Goal: Information Seeking & Learning: Learn about a topic

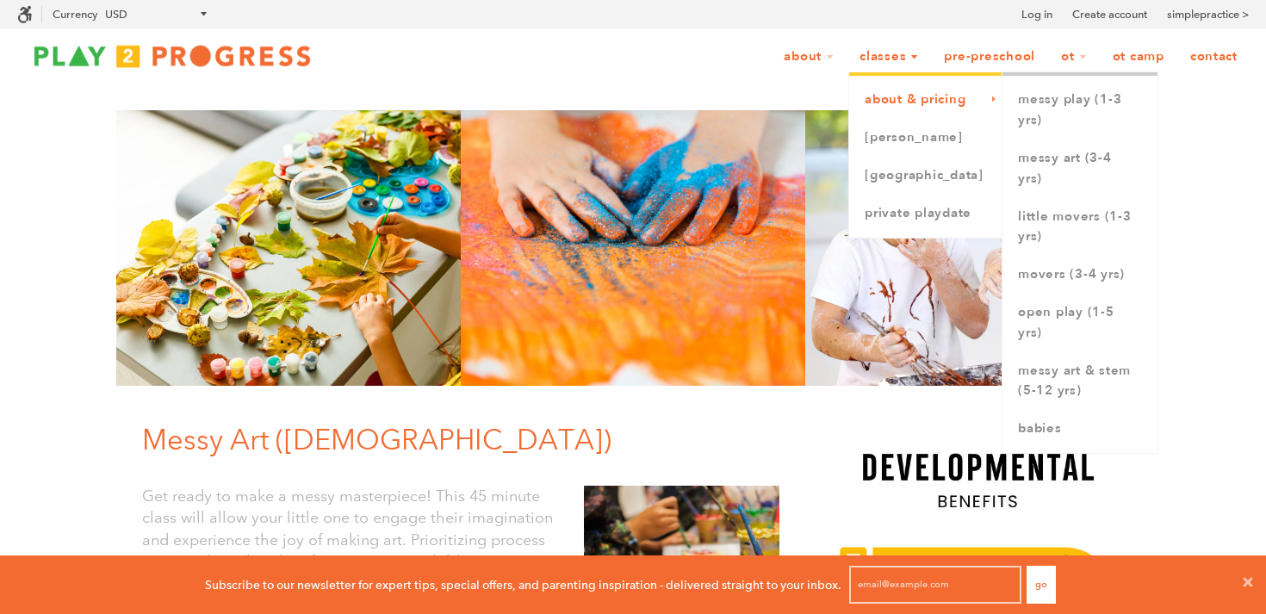
scroll to position [1, 1]
click at [1046, 103] on link "Messy Play (1-3 yrs)" at bounding box center [1080, 110] width 155 height 59
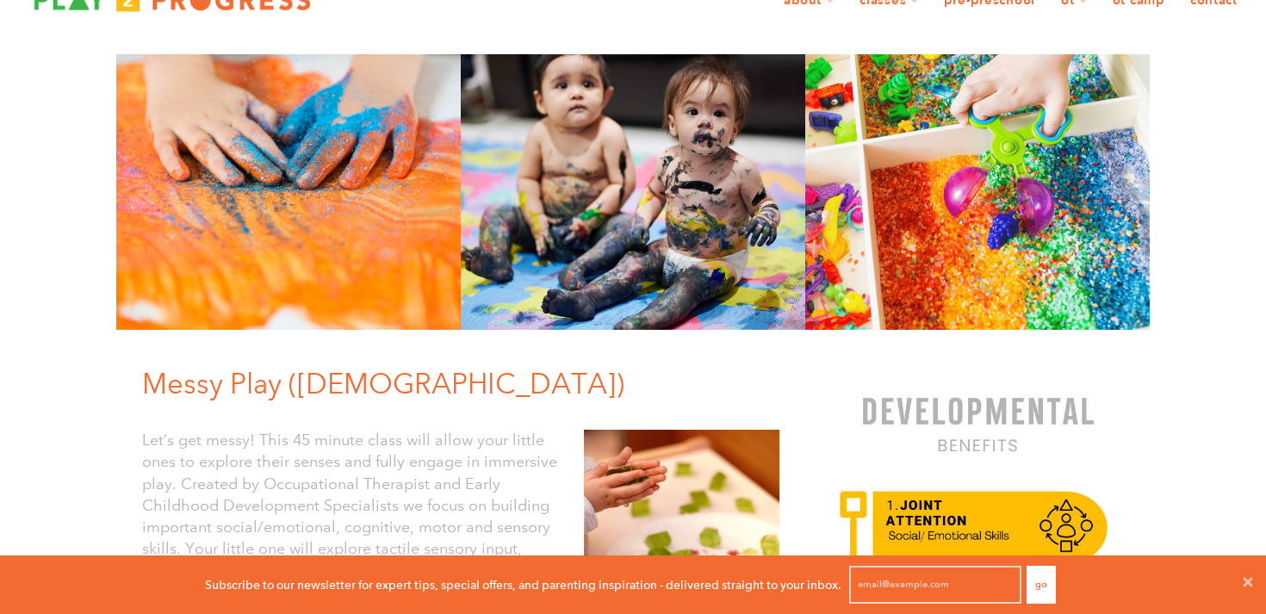
scroll to position [60, 0]
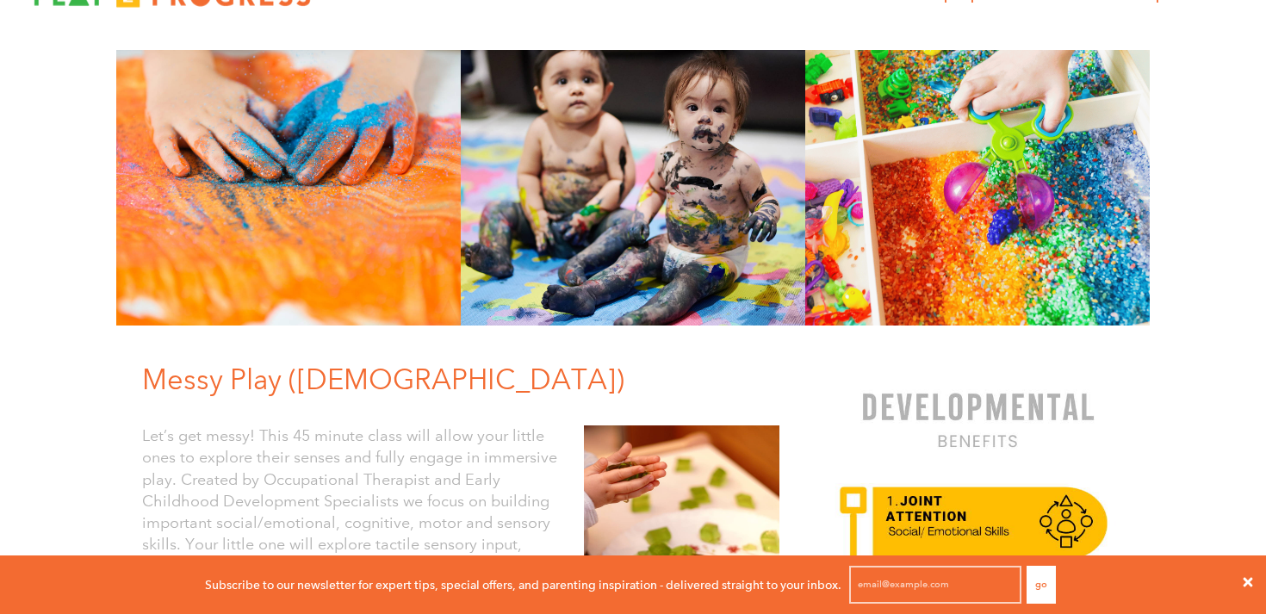
click at [1250, 577] on icon at bounding box center [1248, 581] width 9 height 9
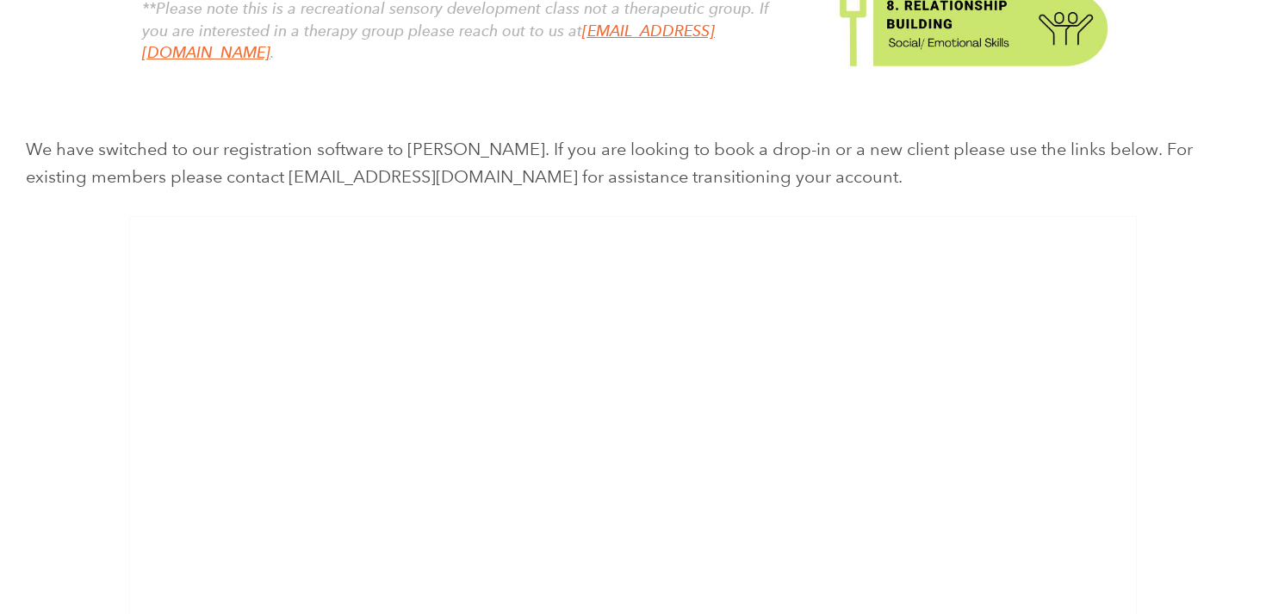
scroll to position [939, 0]
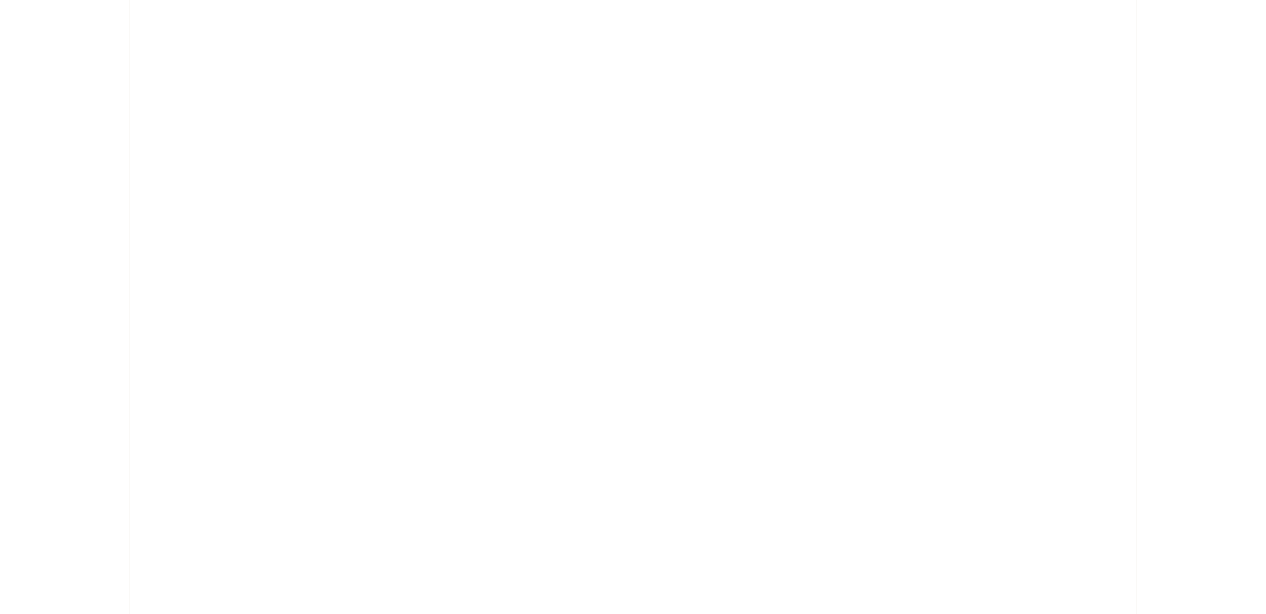
scroll to position [2698, 0]
